Goal: Answer question/provide support: Share knowledge or assist other users

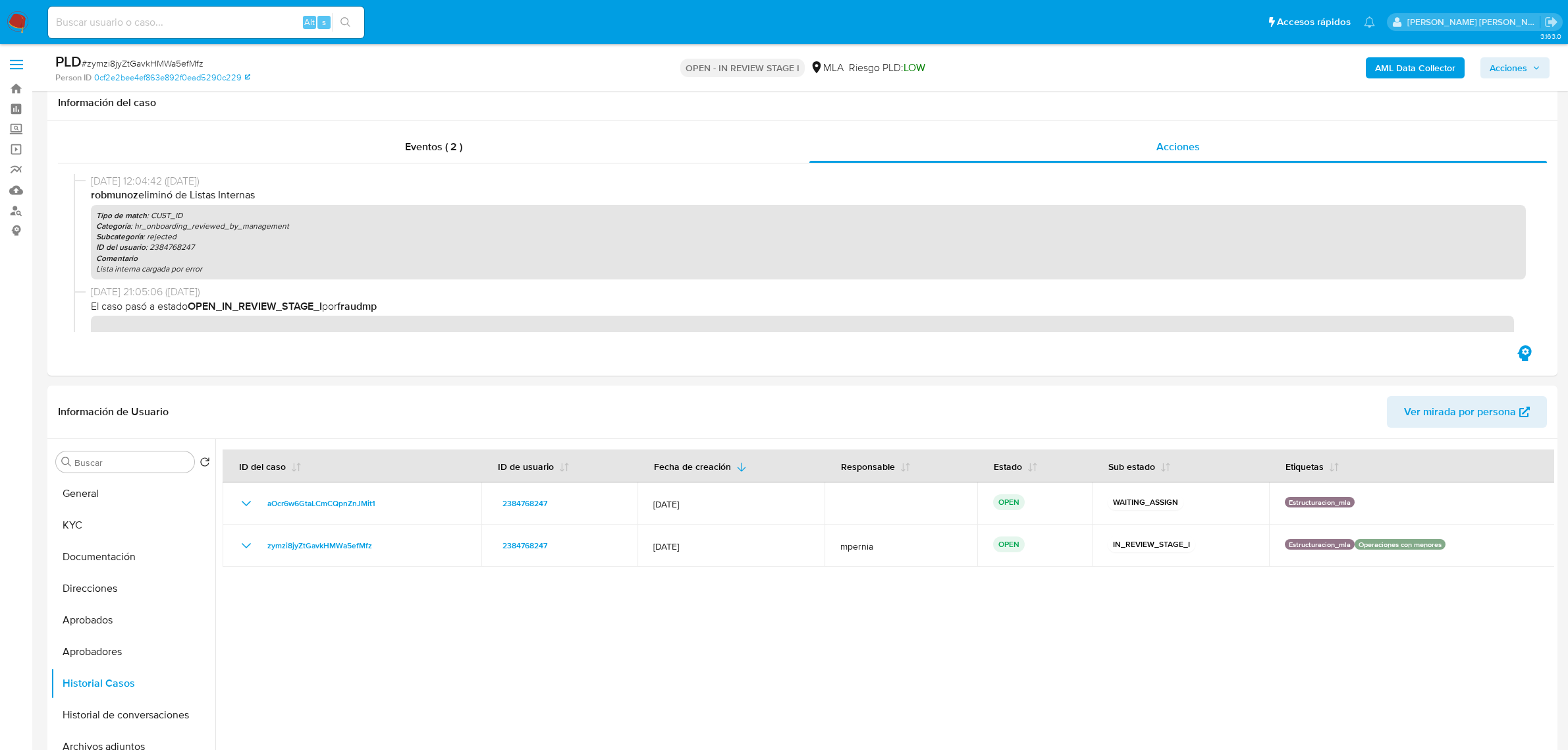
scroll to position [1071, 0]
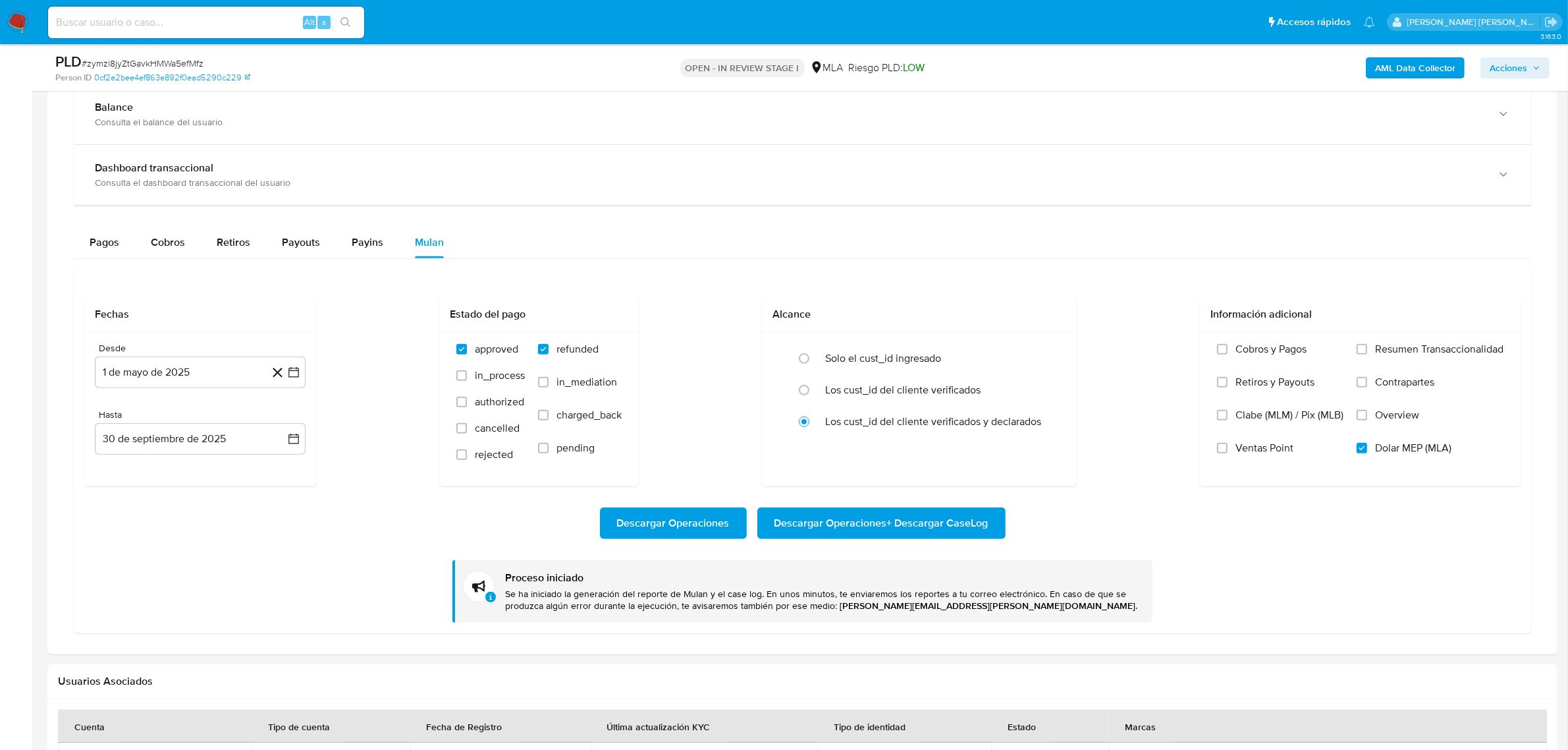
click at [132, 20] on input at bounding box center [206, 23] width 316 height 17
paste input "132419154"
type input "132419154"
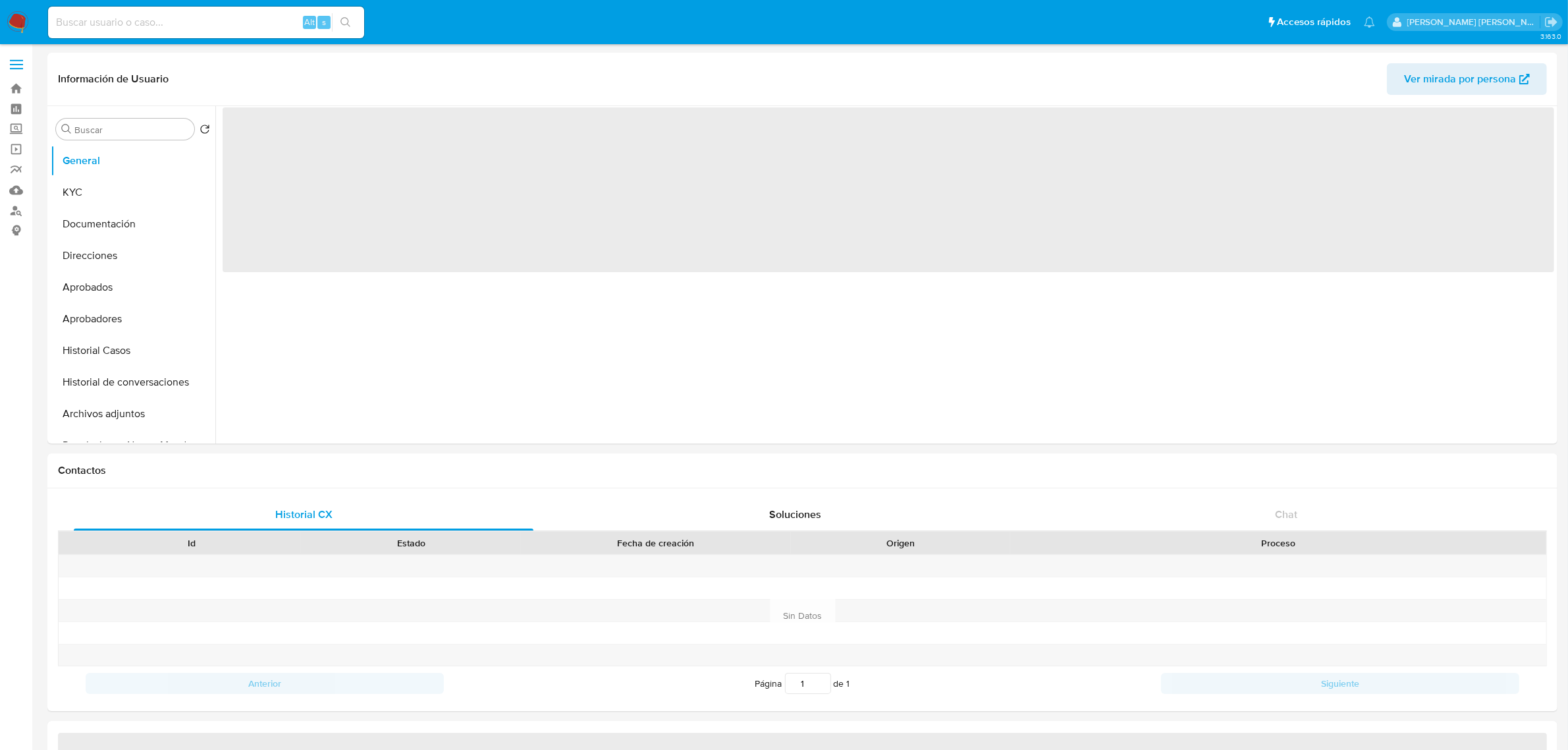
select select "10"
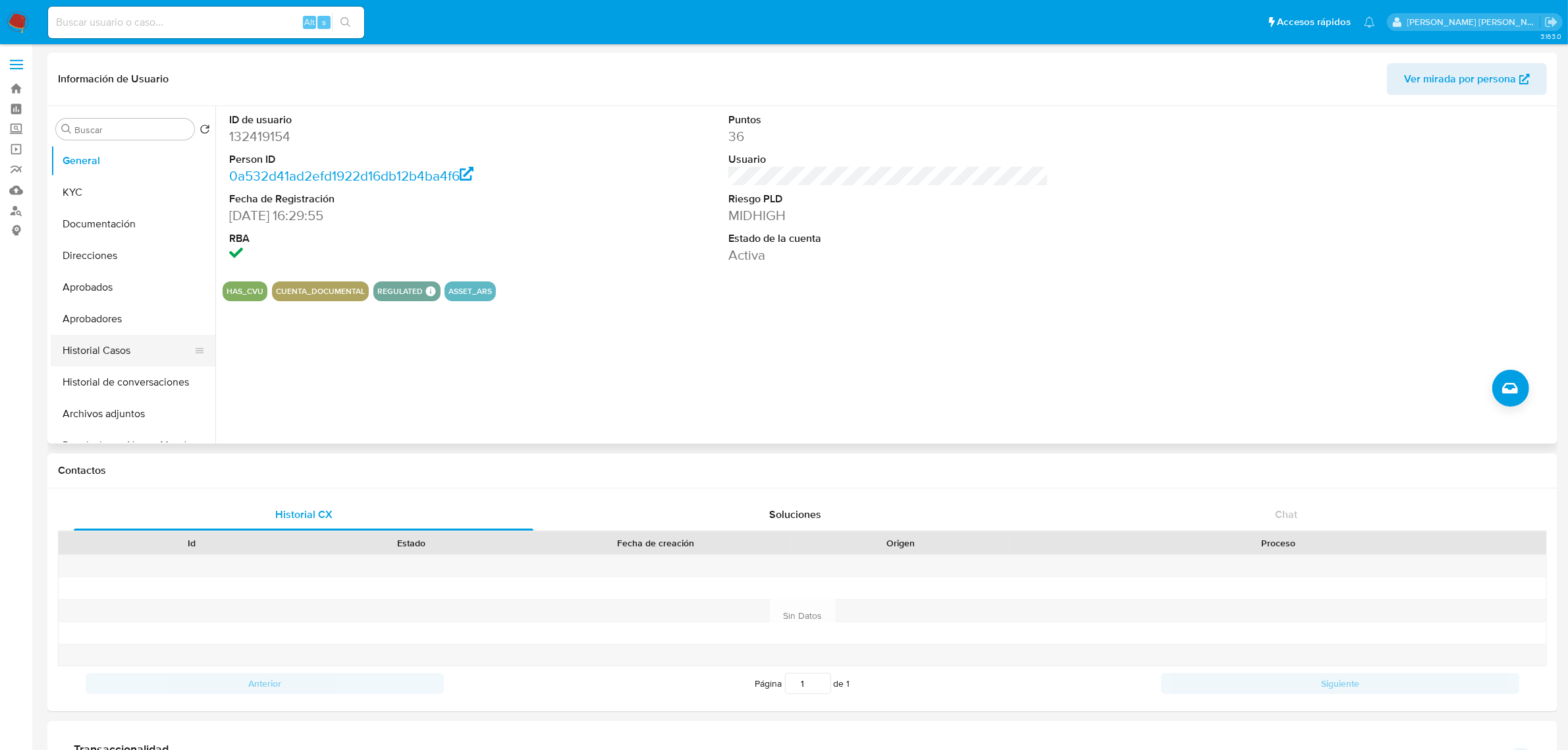
click at [99, 347] on button "Historial Casos" at bounding box center [128, 350] width 154 height 32
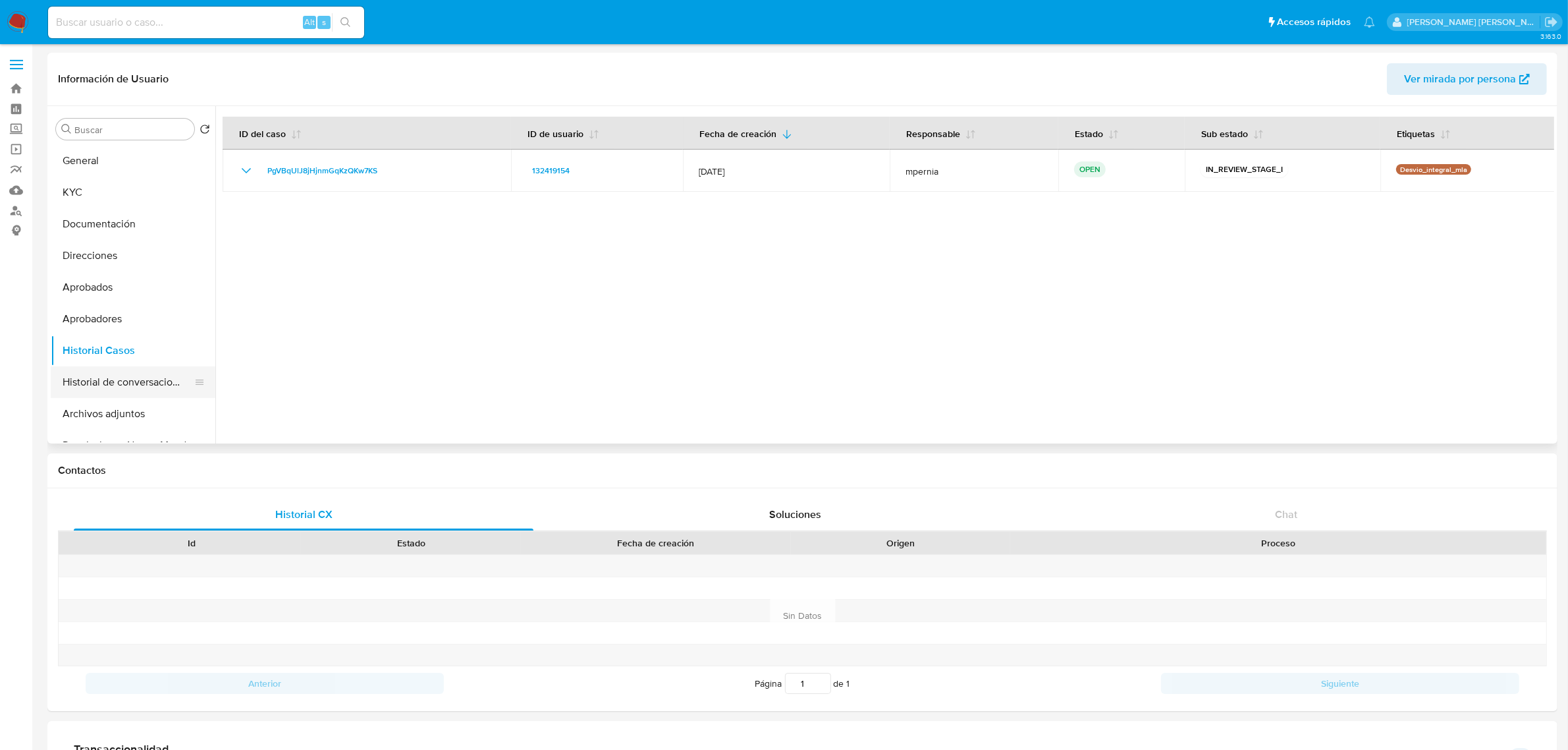
click at [103, 384] on button "Historial de conversaciones" at bounding box center [128, 382] width 154 height 32
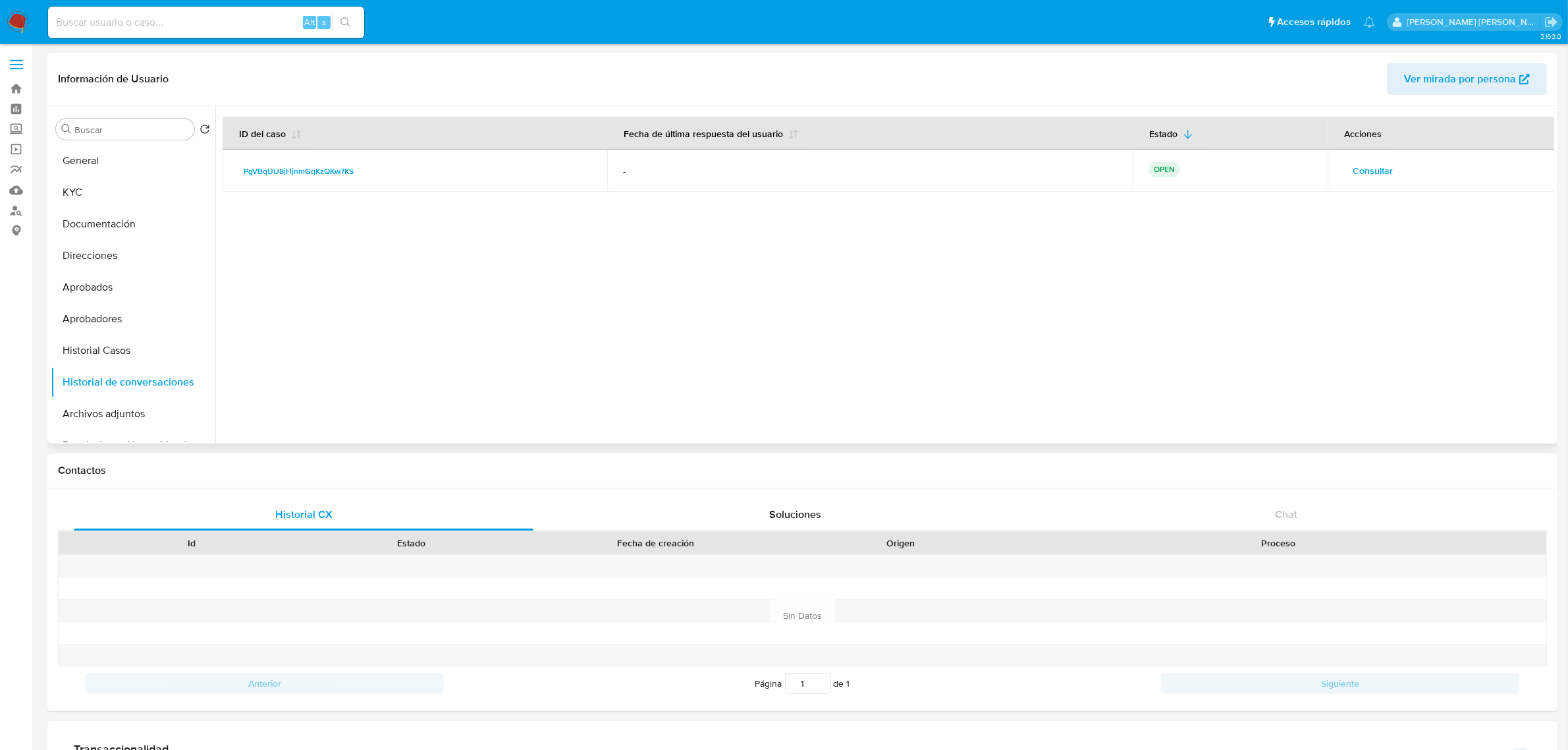
click at [1371, 172] on span "Consultar" at bounding box center [1372, 171] width 40 height 19
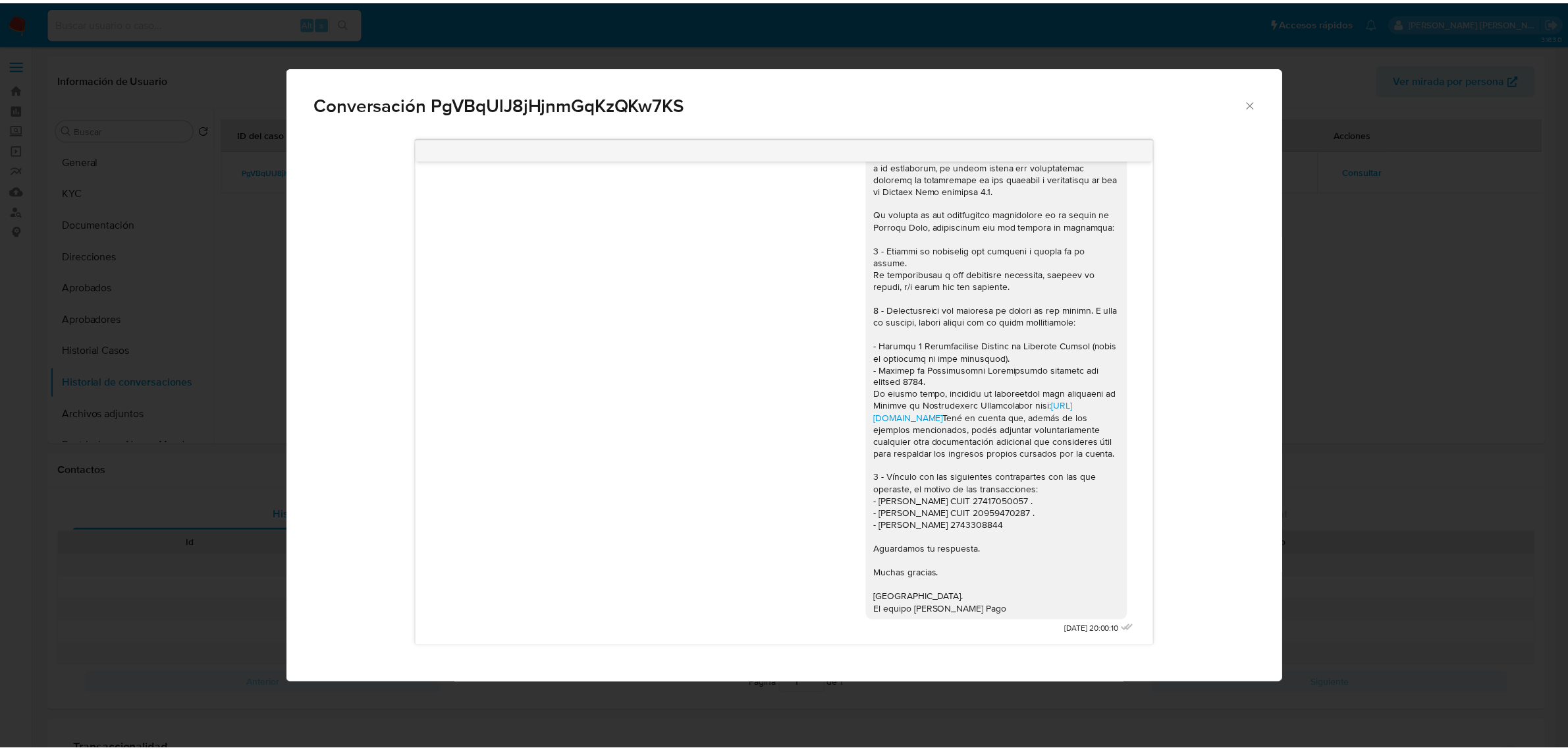
scroll to position [1153, 0]
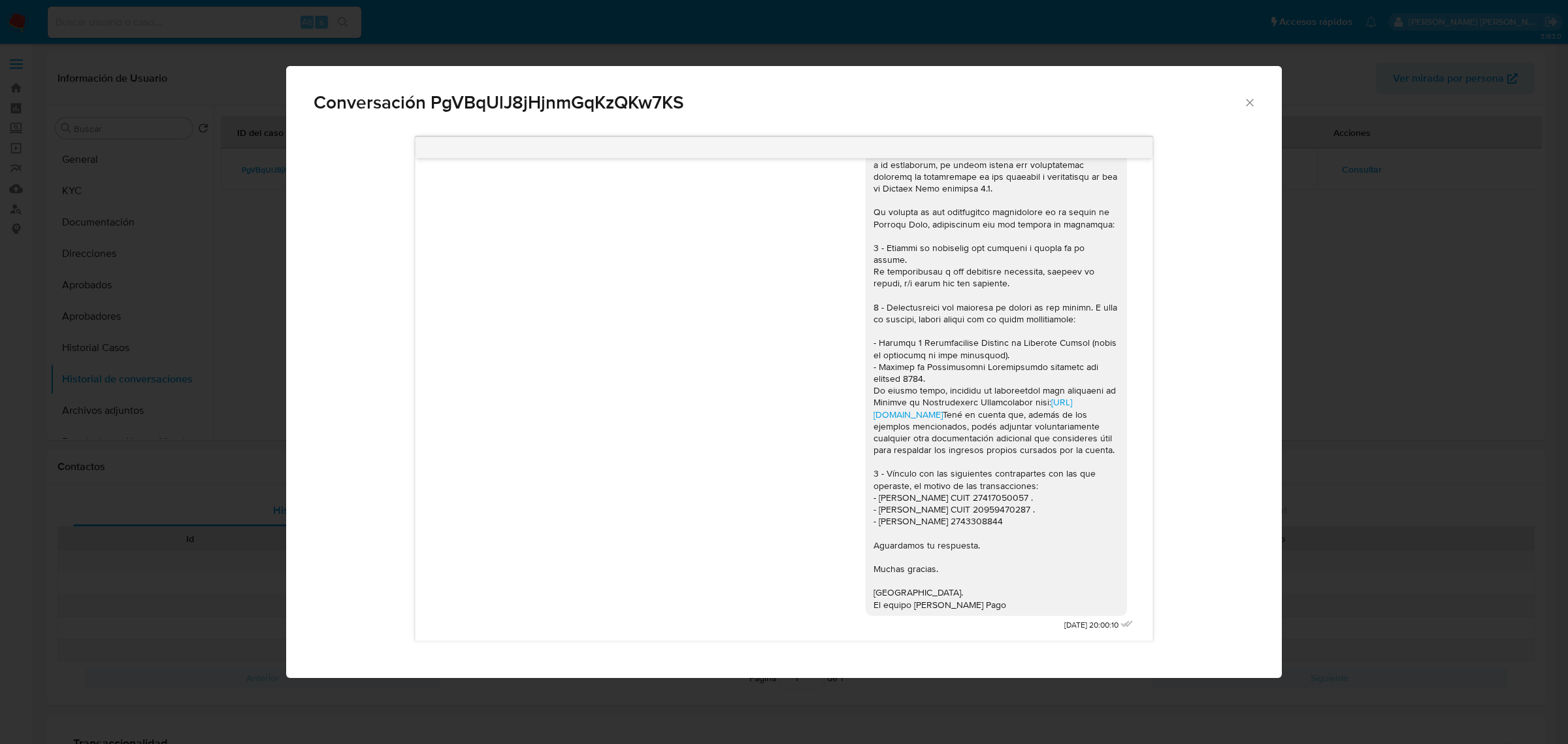
click at [1244, 105] on icon "Cerrar" at bounding box center [1249, 102] width 13 height 13
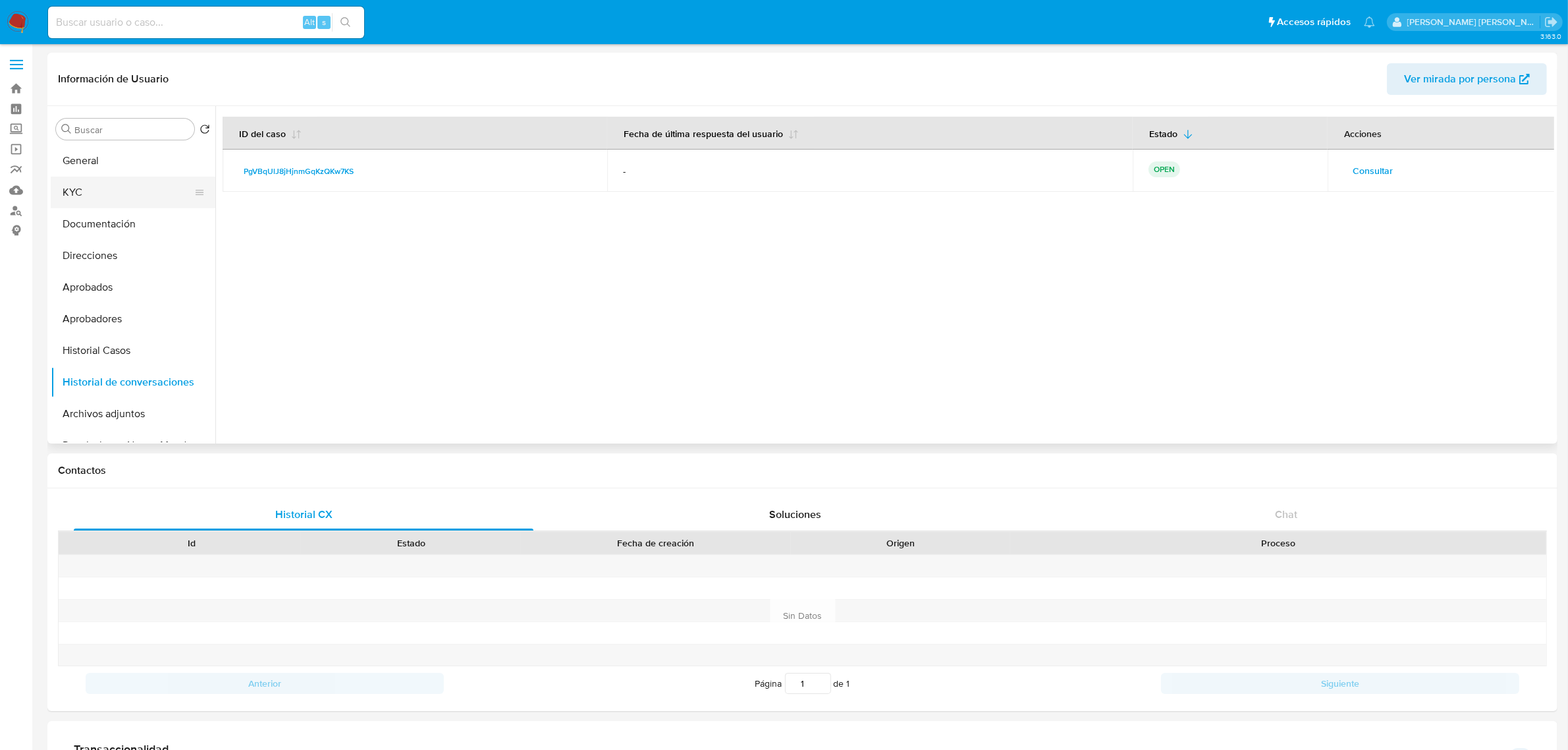
click at [108, 192] on button "KYC" at bounding box center [128, 192] width 154 height 32
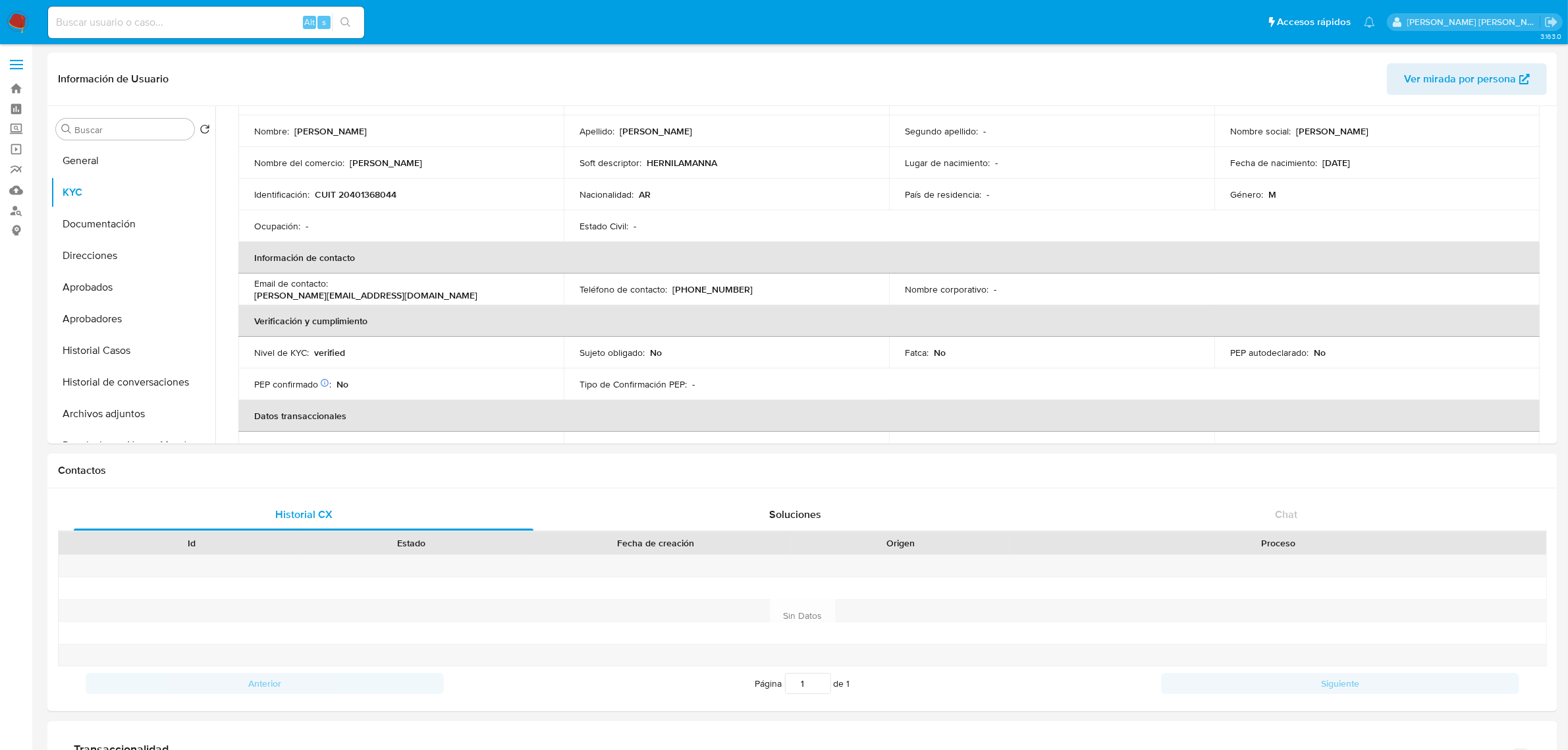
scroll to position [116, 0]
drag, startPoint x: 333, startPoint y: 287, endPoint x: 463, endPoint y: 290, distance: 130.0
click at [463, 290] on div "Email de contacto : [PERSON_NAME][EMAIL_ADDRESS][DOMAIN_NAME]" at bounding box center [401, 290] width 293 height 23
copy p "[PERSON_NAME][EMAIL_ADDRESS][DOMAIN_NAME]"
